Goal: Transaction & Acquisition: Purchase product/service

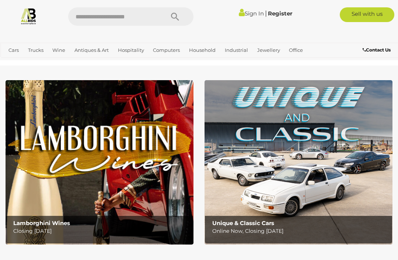
click at [0, 0] on span "Closing [DATE] and [DATE]" at bounding box center [0, 0] width 0 height 0
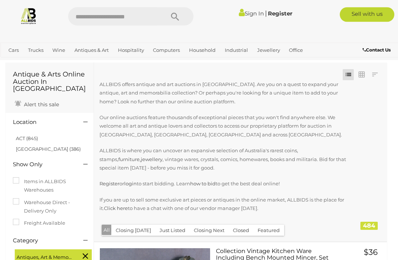
scroll to position [23, 0]
click at [35, 136] on link "ACT (845)" at bounding box center [27, 139] width 22 height 6
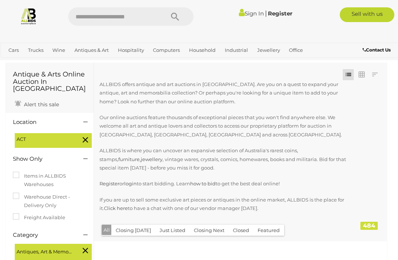
scroll to position [0, 0]
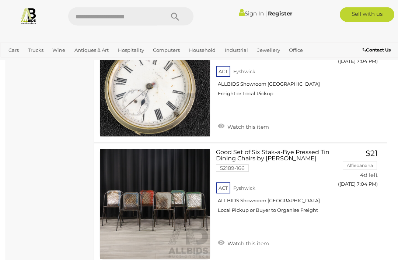
scroll to position [5867, 0]
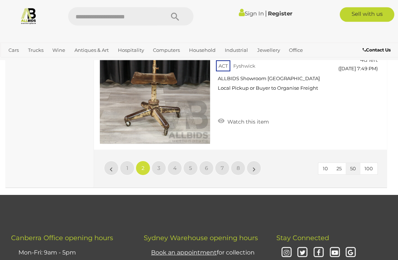
scroll to position [6292, 0]
click at [258, 161] on link "»" at bounding box center [253, 168] width 15 height 15
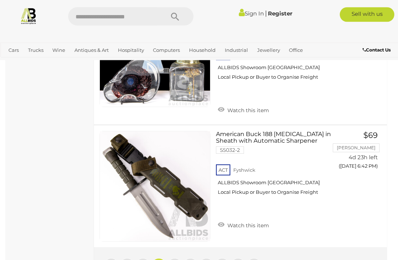
scroll to position [6265, 0]
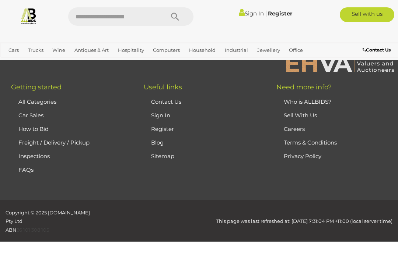
scroll to position [189, 0]
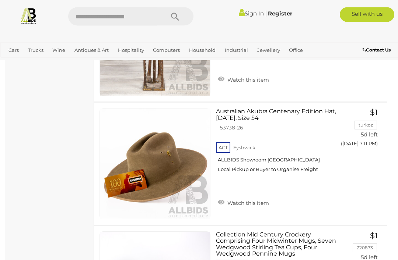
scroll to position [6273, 0]
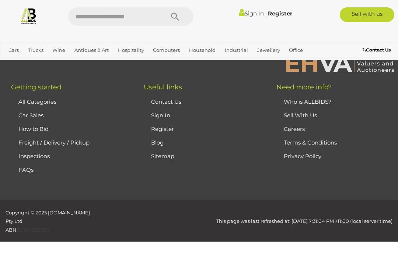
scroll to position [189, 0]
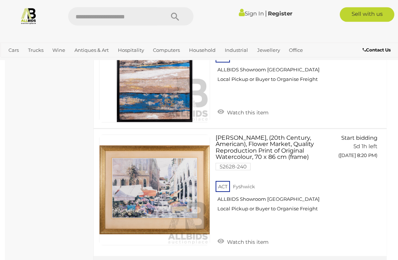
scroll to position [6305, 0]
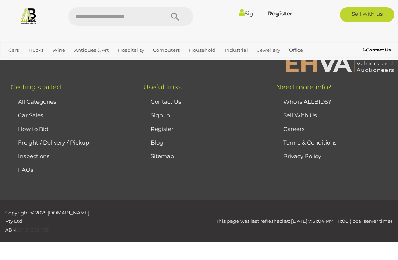
scroll to position [189, 0]
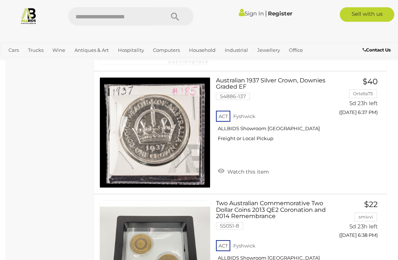
scroll to position [2787, 0]
